Goal: Complete application form: Complete application form

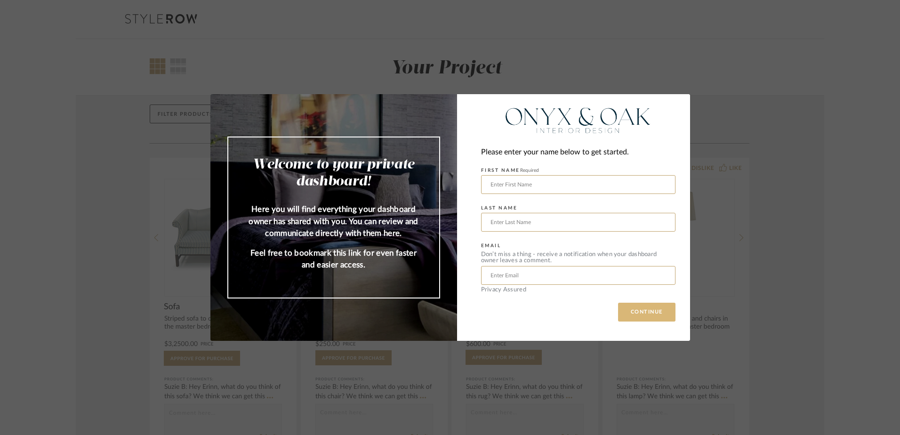
click at [629, 313] on button "CONTINUE" at bounding box center [646, 312] width 57 height 19
click at [819, 56] on div "Welcome to your private dashboard! Here you will find everything your dashboard…" at bounding box center [450, 217] width 900 height 435
drag, startPoint x: 99, startPoint y: 92, endPoint x: 58, endPoint y: 113, distance: 45.5
click at [84, 99] on div "Welcome to your private dashboard! Here you will find everything your dashboard…" at bounding box center [450, 217] width 900 height 435
click at [72, 312] on div "Welcome to your private dashboard! Here you will find everything your dashboard…" at bounding box center [450, 217] width 900 height 435
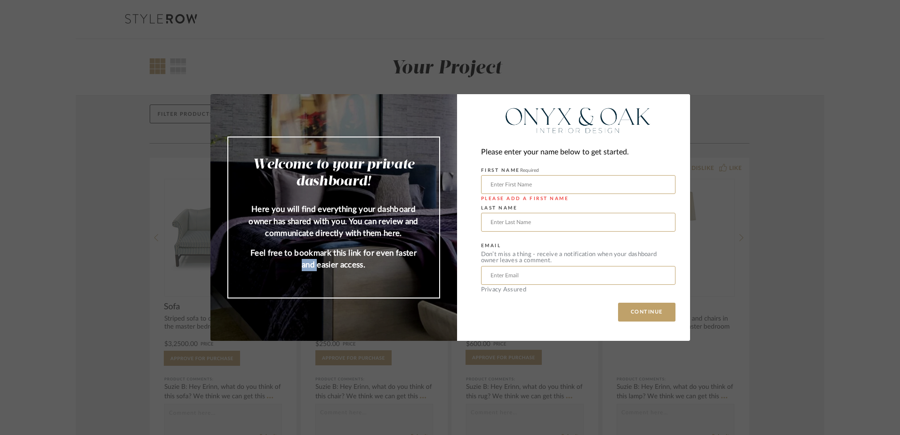
click at [72, 312] on div "Welcome to your private dashboard! Here you will find everything your dashboard…" at bounding box center [450, 217] width 900 height 435
click at [493, 287] on form "FIRST NAME Required Please add a first name LAST NAME EMAIL Don’t miss a thing …" at bounding box center [578, 228] width 194 height 129
drag, startPoint x: 493, startPoint y: 287, endPoint x: 521, endPoint y: 182, distance: 108.7
click at [521, 182] on input "text" at bounding box center [578, 184] width 194 height 19
drag, startPoint x: 702, startPoint y: 201, endPoint x: 674, endPoint y: 208, distance: 28.4
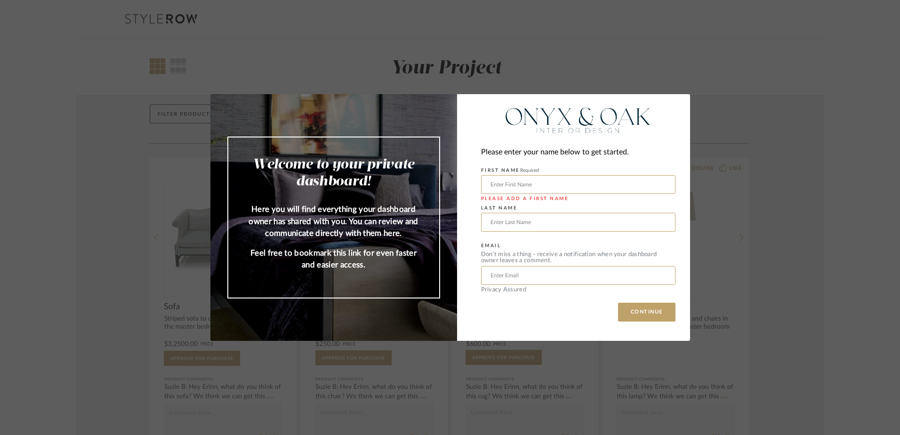
click at [701, 203] on div "Welcome to your private dashboard! Here you will find everything your dashboard…" at bounding box center [450, 217] width 900 height 435
click at [634, 187] on input "text" at bounding box center [578, 184] width 194 height 19
click at [584, 183] on input "text" at bounding box center [578, 184] width 194 height 19
type input "[PERSON_NAME]"
click at [487, 223] on input "text" at bounding box center [578, 222] width 194 height 19
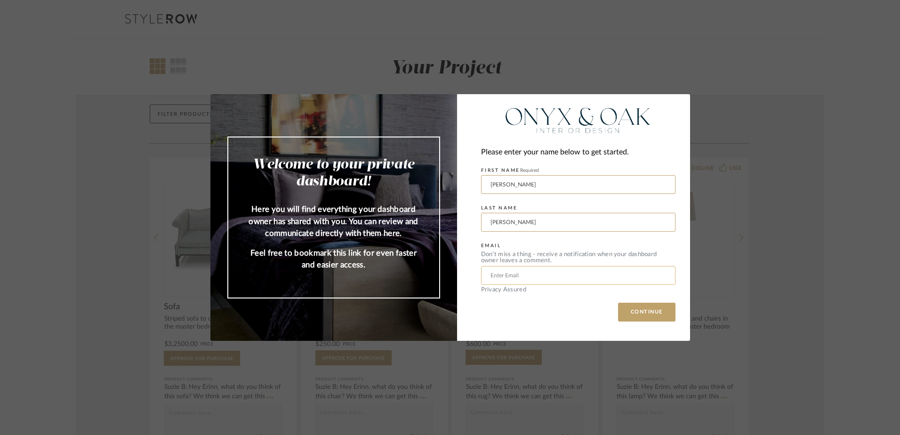
type input "[PERSON_NAME]"
click at [484, 279] on input "text" at bounding box center [578, 275] width 194 height 19
type input "[PERSON_NAME][EMAIL_ADDRESS][DOMAIN_NAME]"
click at [660, 316] on button "CONTINUE" at bounding box center [646, 312] width 57 height 19
